Goal: Task Accomplishment & Management: Use online tool/utility

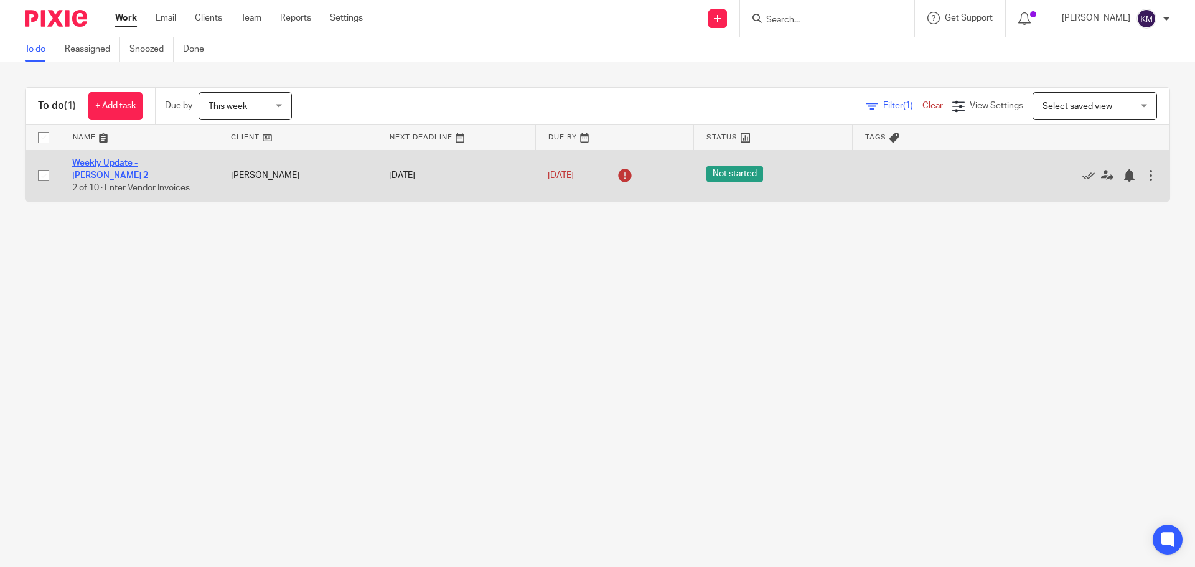
click at [137, 162] on link "Weekly Update - [PERSON_NAME] 2" at bounding box center [110, 169] width 76 height 21
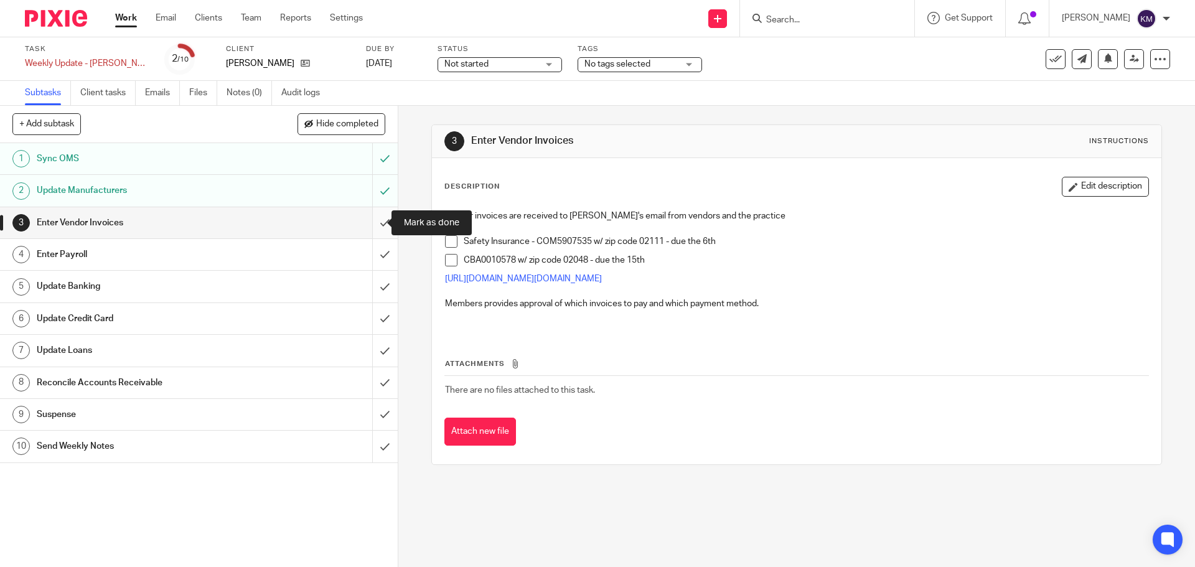
click at [374, 225] on input "submit" at bounding box center [199, 222] width 398 height 31
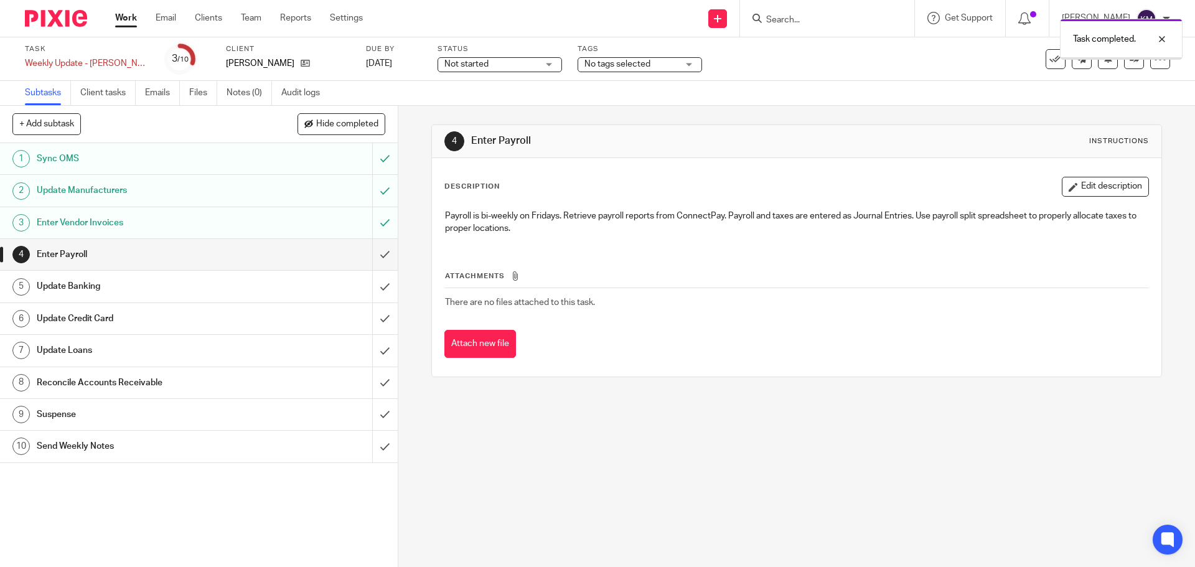
click at [371, 253] on input "submit" at bounding box center [199, 254] width 398 height 31
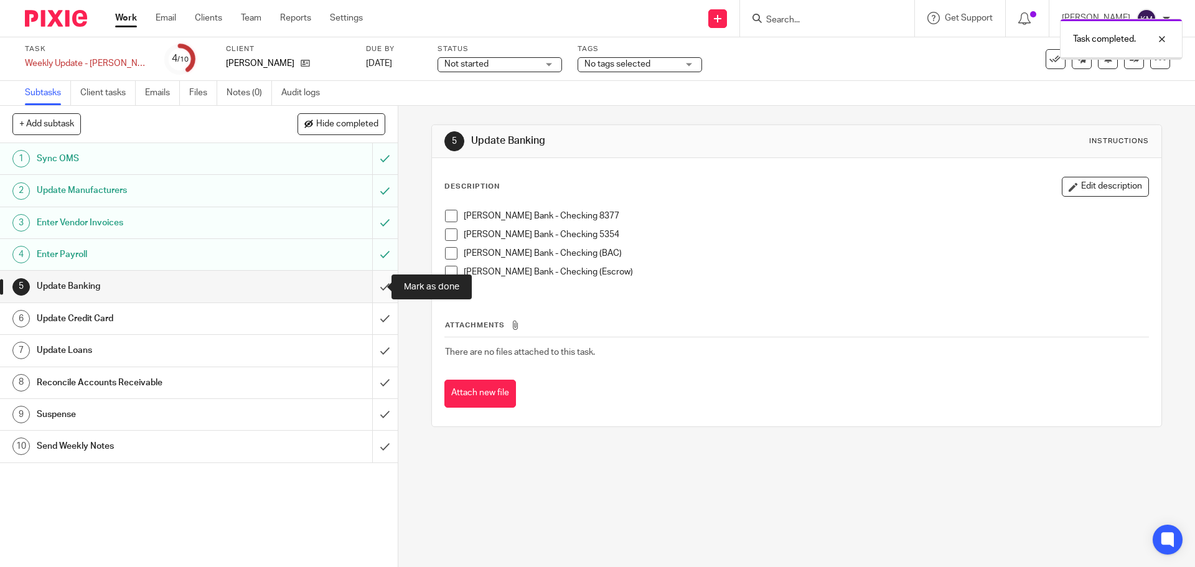
click at [377, 283] on input "submit" at bounding box center [199, 286] width 398 height 31
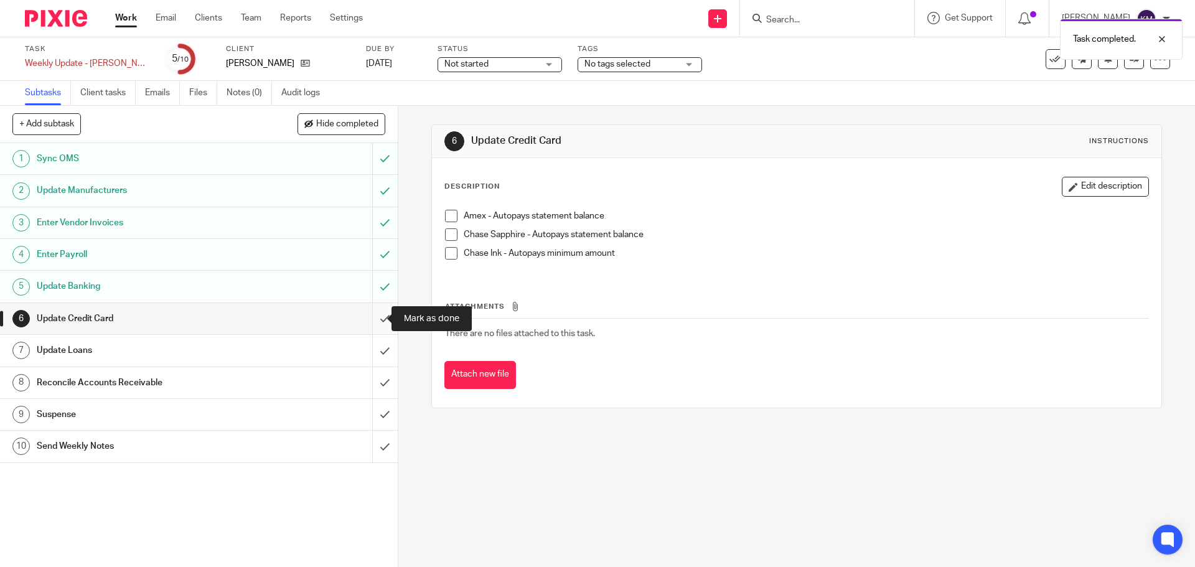
click at [371, 314] on input "submit" at bounding box center [199, 318] width 398 height 31
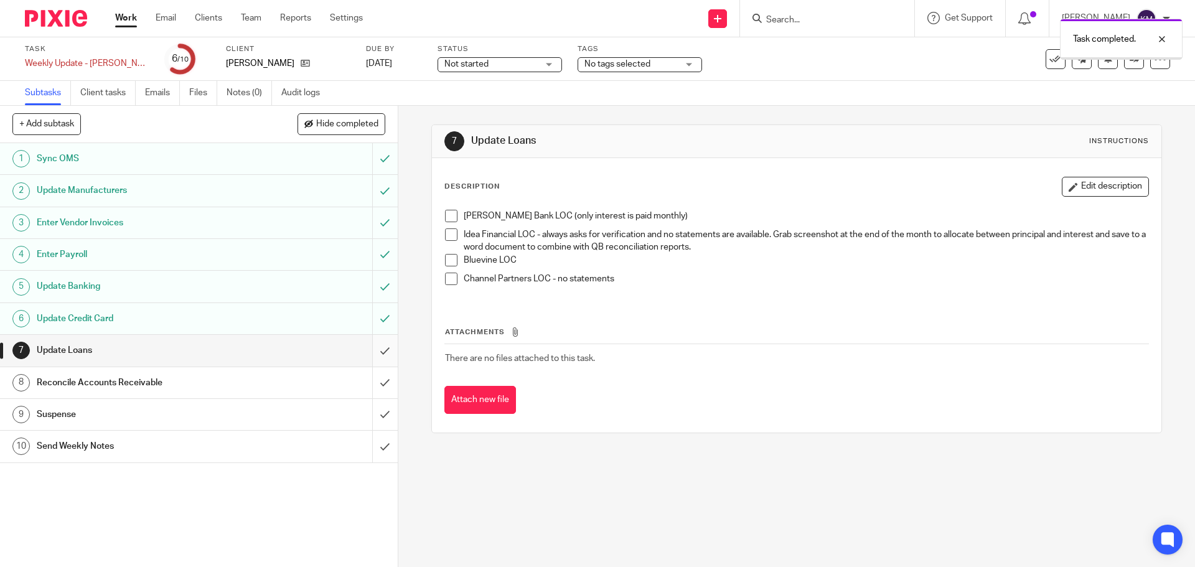
click at [373, 347] on input "submit" at bounding box center [199, 350] width 398 height 31
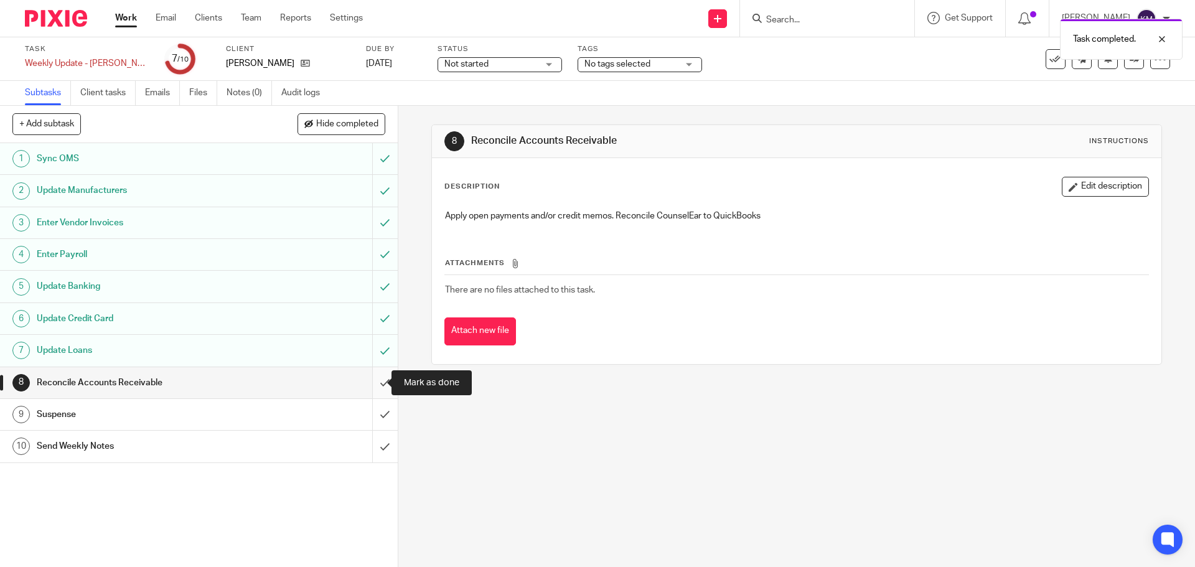
click at [371, 379] on input "submit" at bounding box center [199, 382] width 398 height 31
